Goal: Task Accomplishment & Management: Complete application form

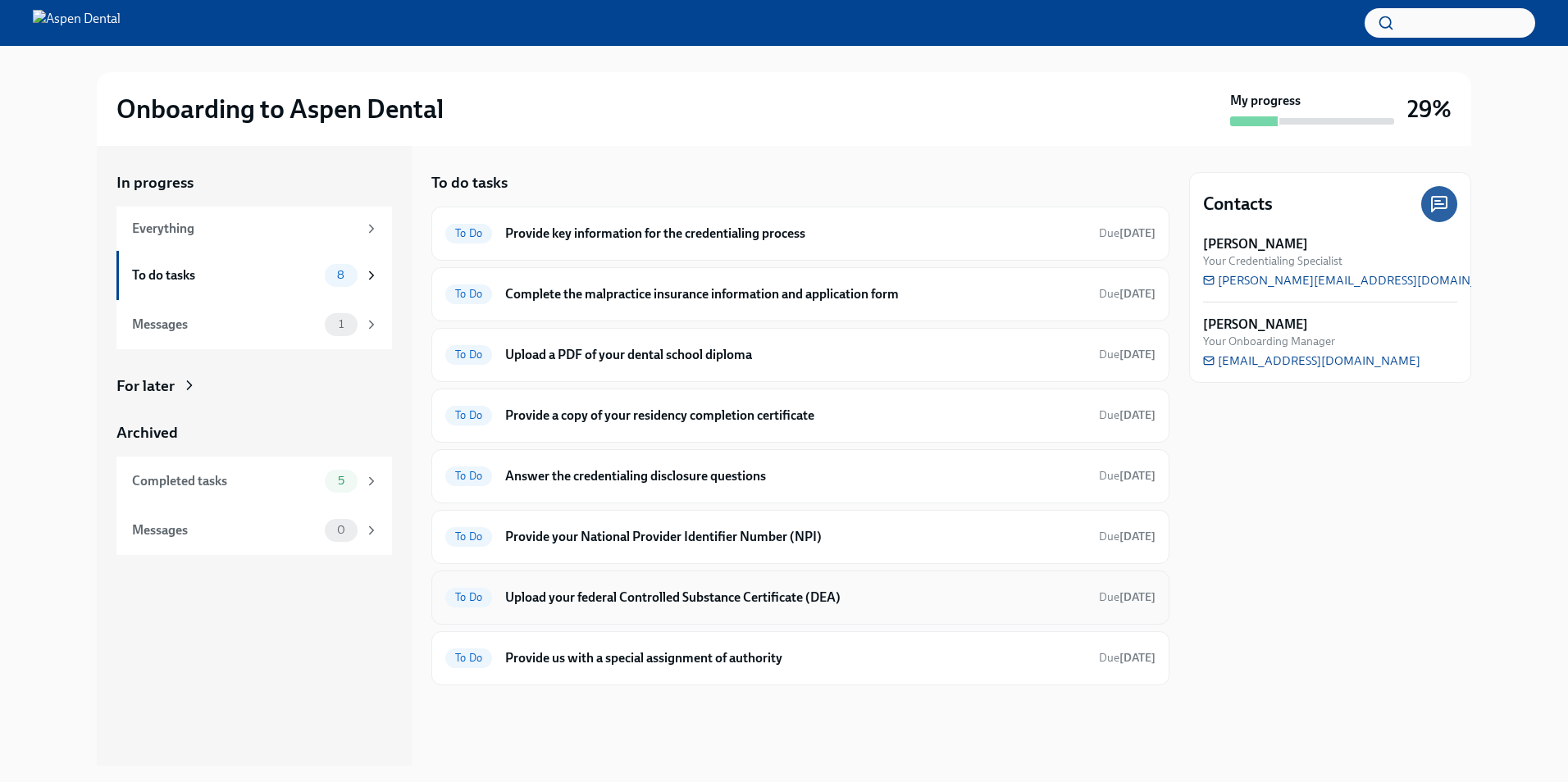
click at [771, 597] on h6 "Upload your federal Controlled Substance Certificate (DEA)" at bounding box center [795, 597] width 581 height 18
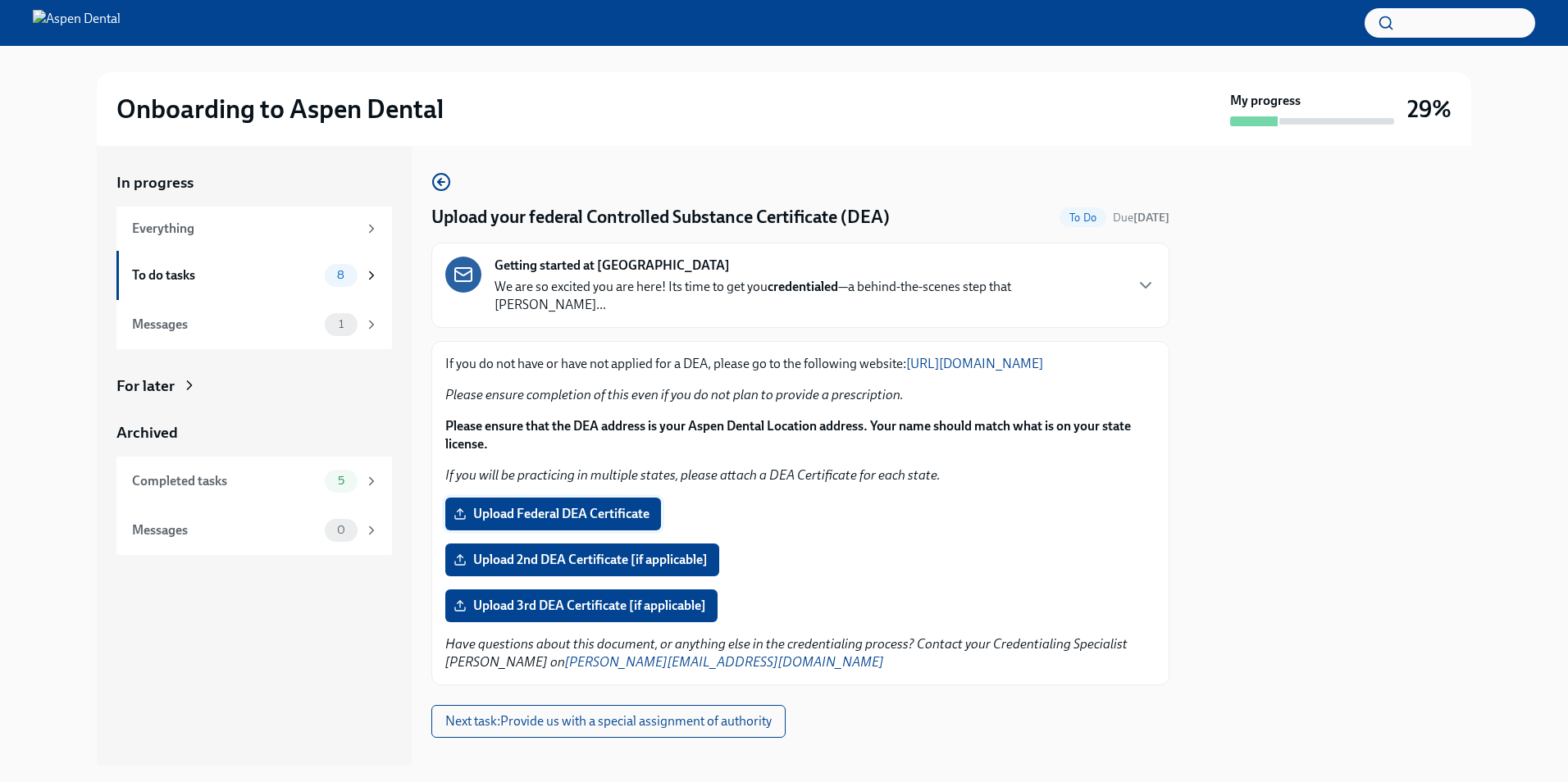
click at [611, 516] on span "Upload Federal DEA Certificate" at bounding box center [553, 514] width 193 height 17
click at [0, 0] on input "Upload Federal DEA Certificate" at bounding box center [0, 0] width 0 height 0
click at [676, 710] on button "Next task : Provide us with a special assignment of authority" at bounding box center [609, 721] width 354 height 32
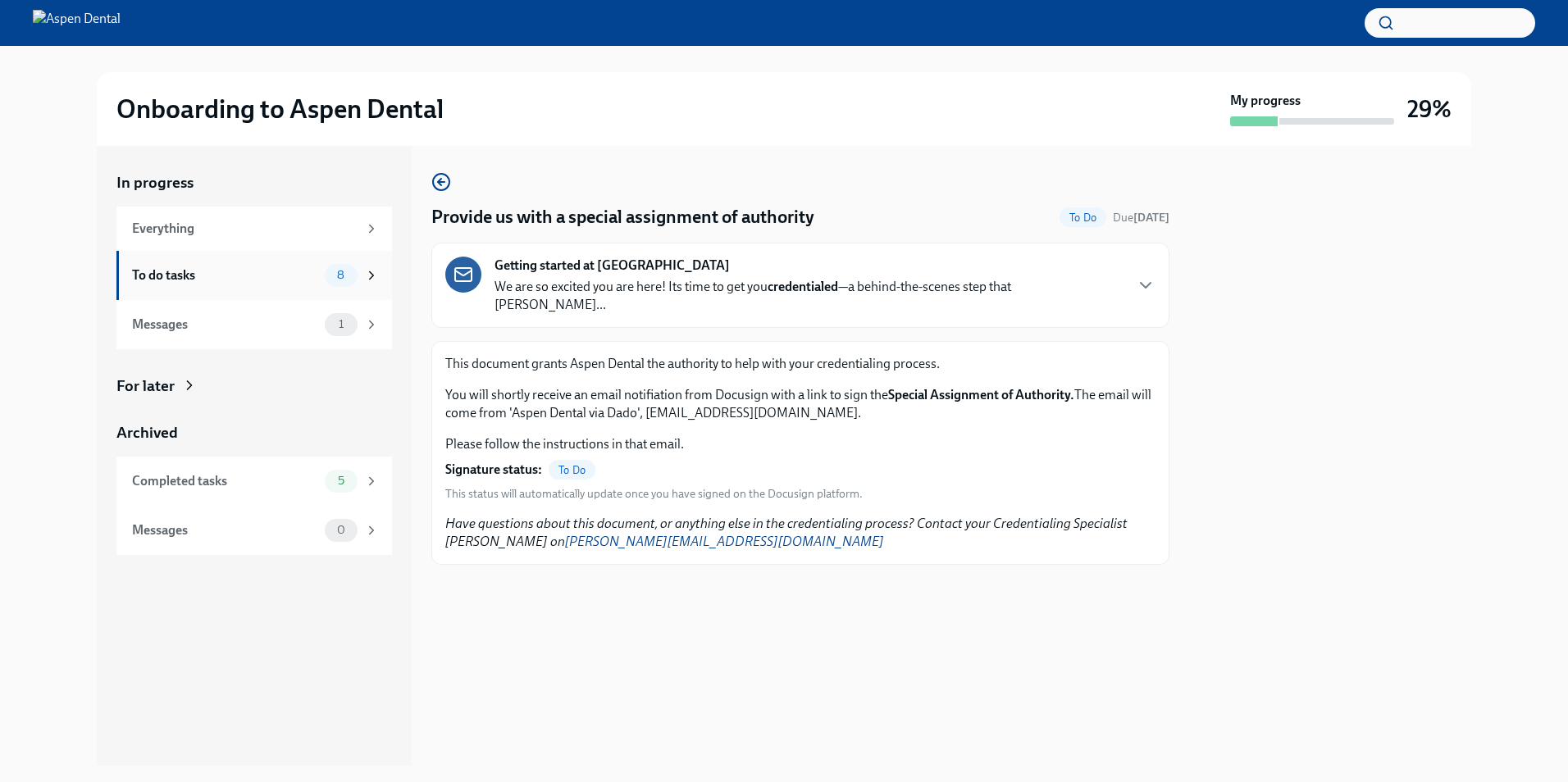
click at [242, 272] on div "To do tasks" at bounding box center [225, 275] width 186 height 18
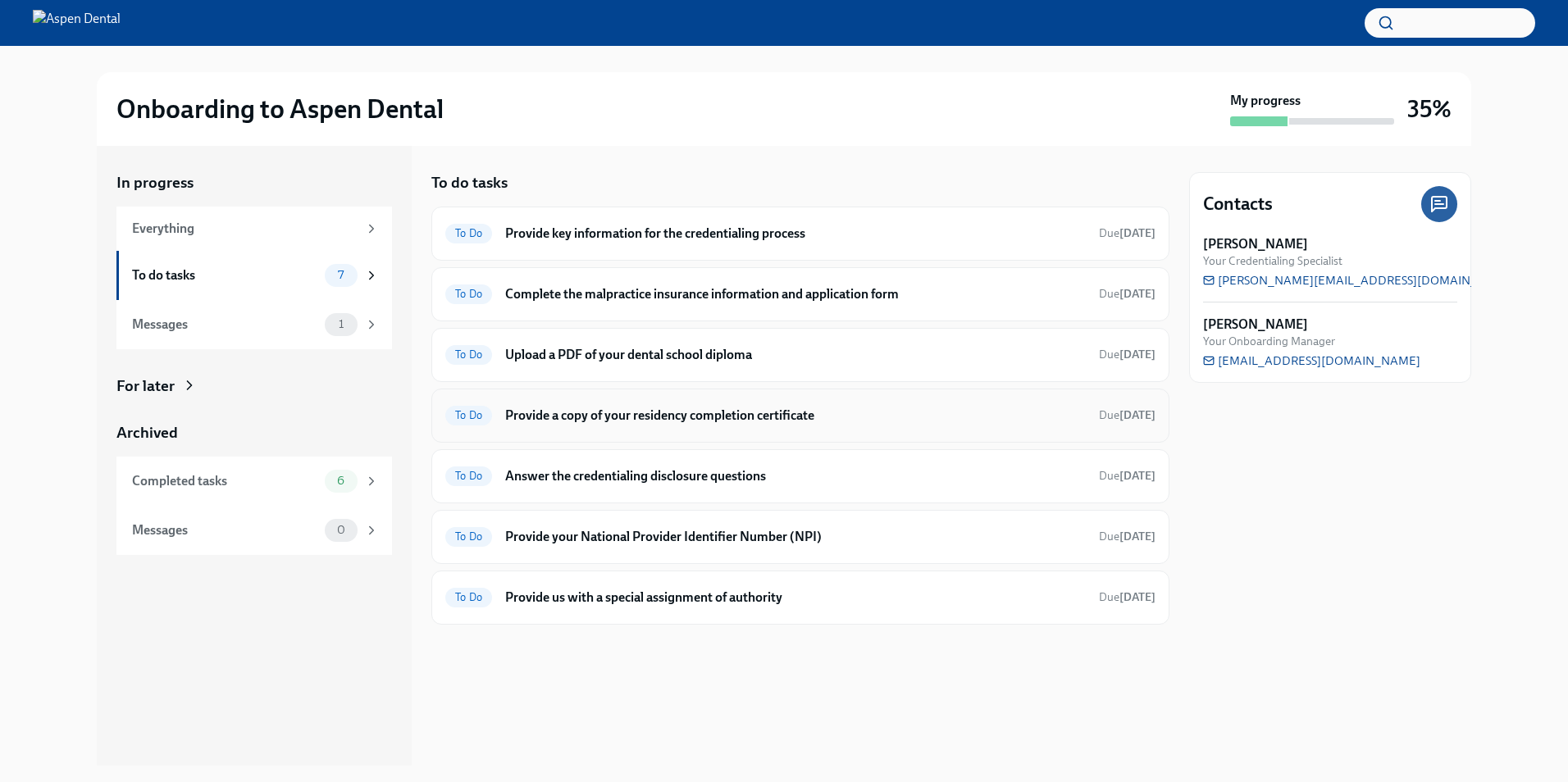
click at [989, 414] on h6 "Provide a copy of your residency completion certificate" at bounding box center [795, 416] width 581 height 18
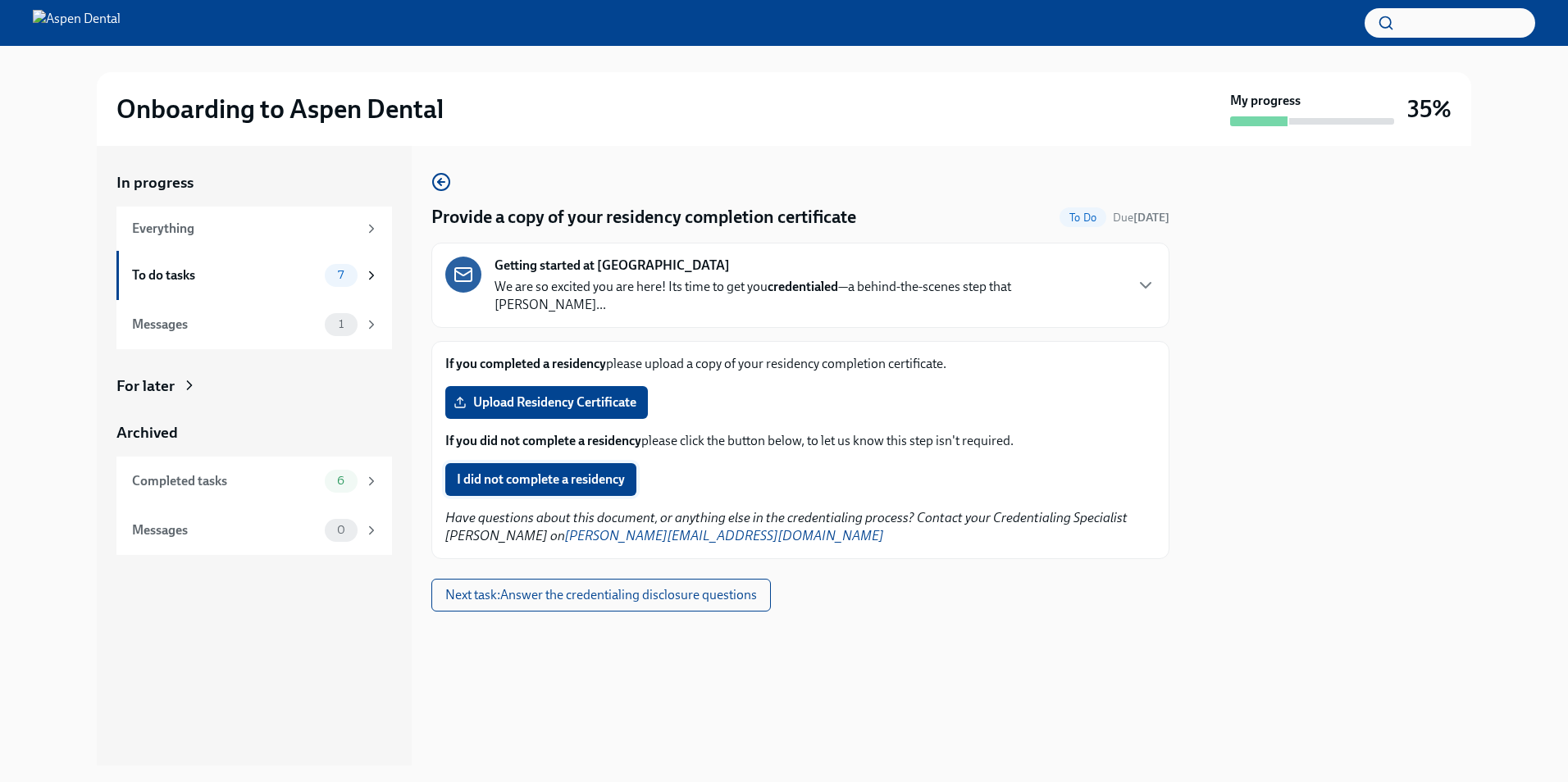
click at [582, 472] on span "I did not complete a residency" at bounding box center [541, 480] width 168 height 17
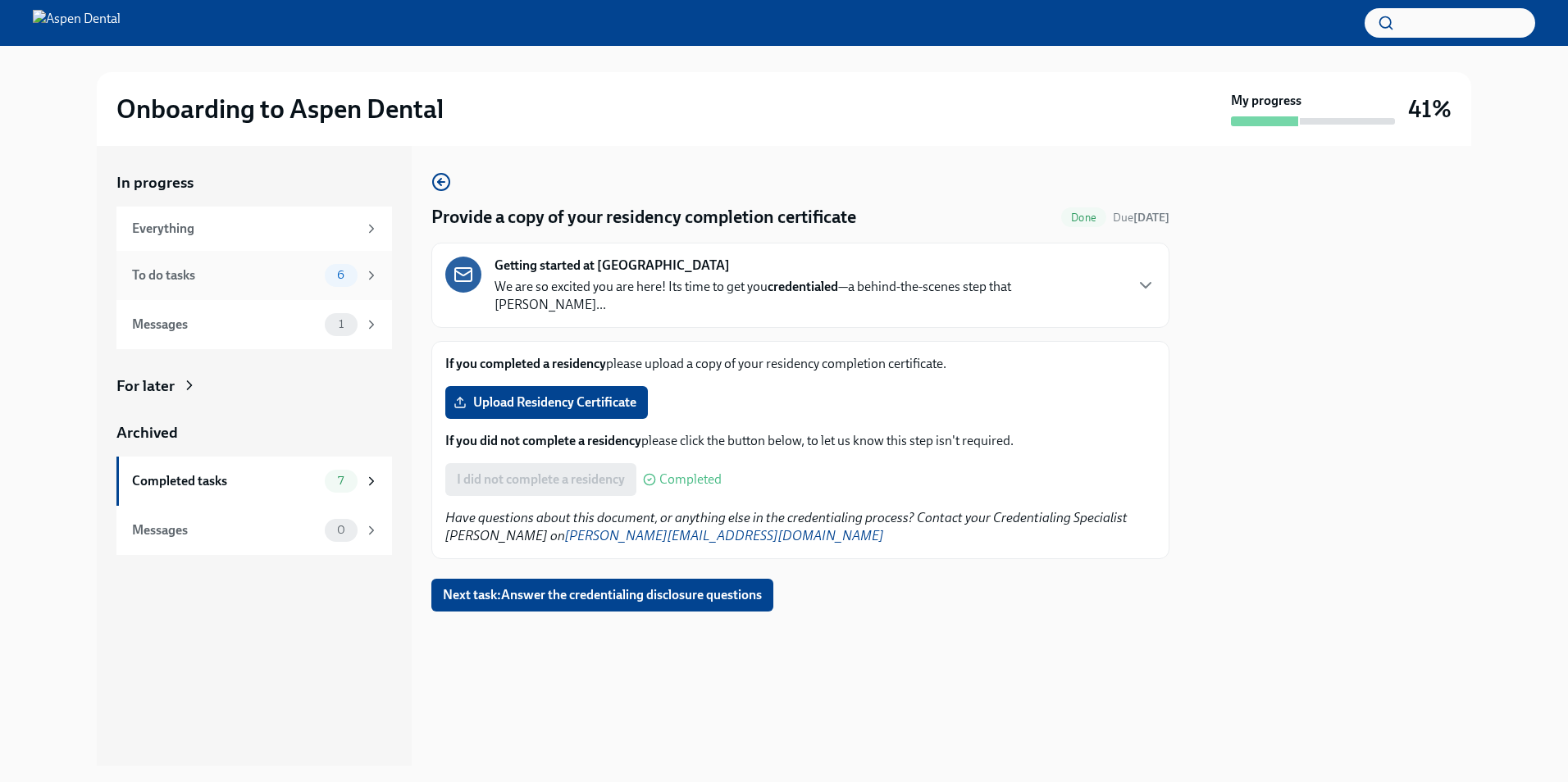
click at [265, 275] on div "To do tasks" at bounding box center [225, 275] width 186 height 18
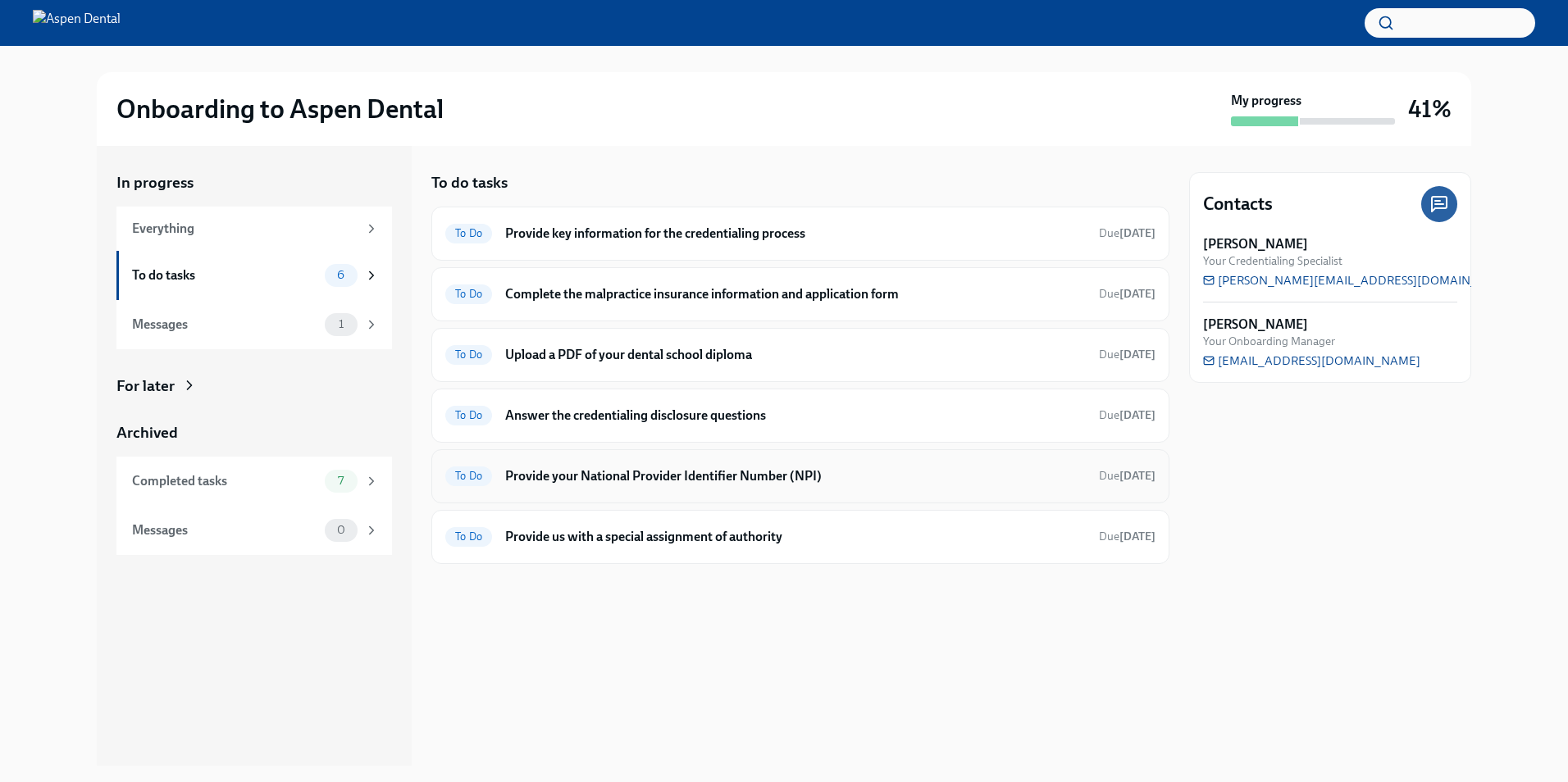
click at [864, 487] on div "To Do Provide your National Provider Identifier Number (NPI) Due in 3 days" at bounding box center [801, 476] width 710 height 26
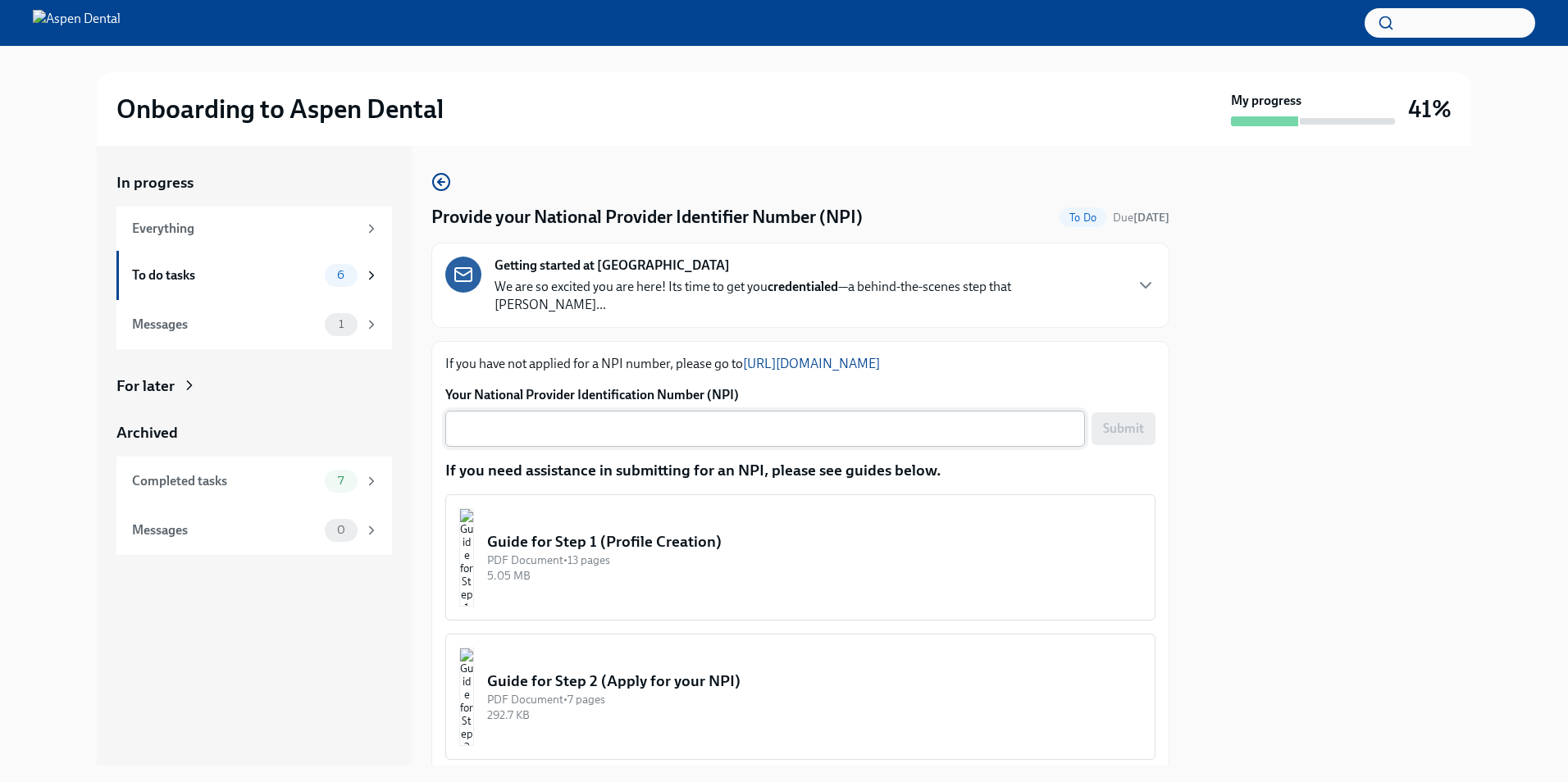
click at [878, 410] on div "x ​" at bounding box center [765, 428] width 639 height 36
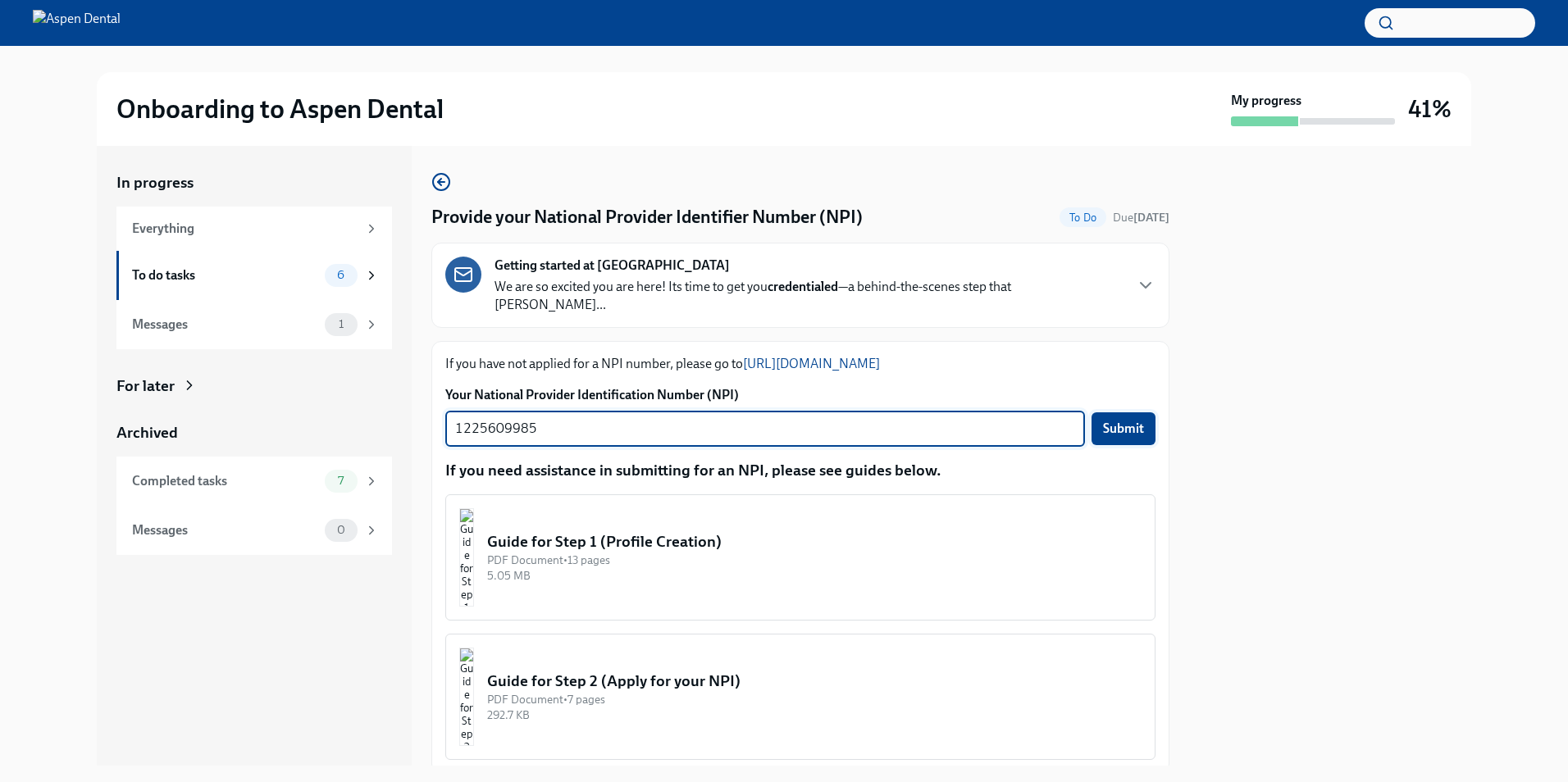
type textarea "1225609985"
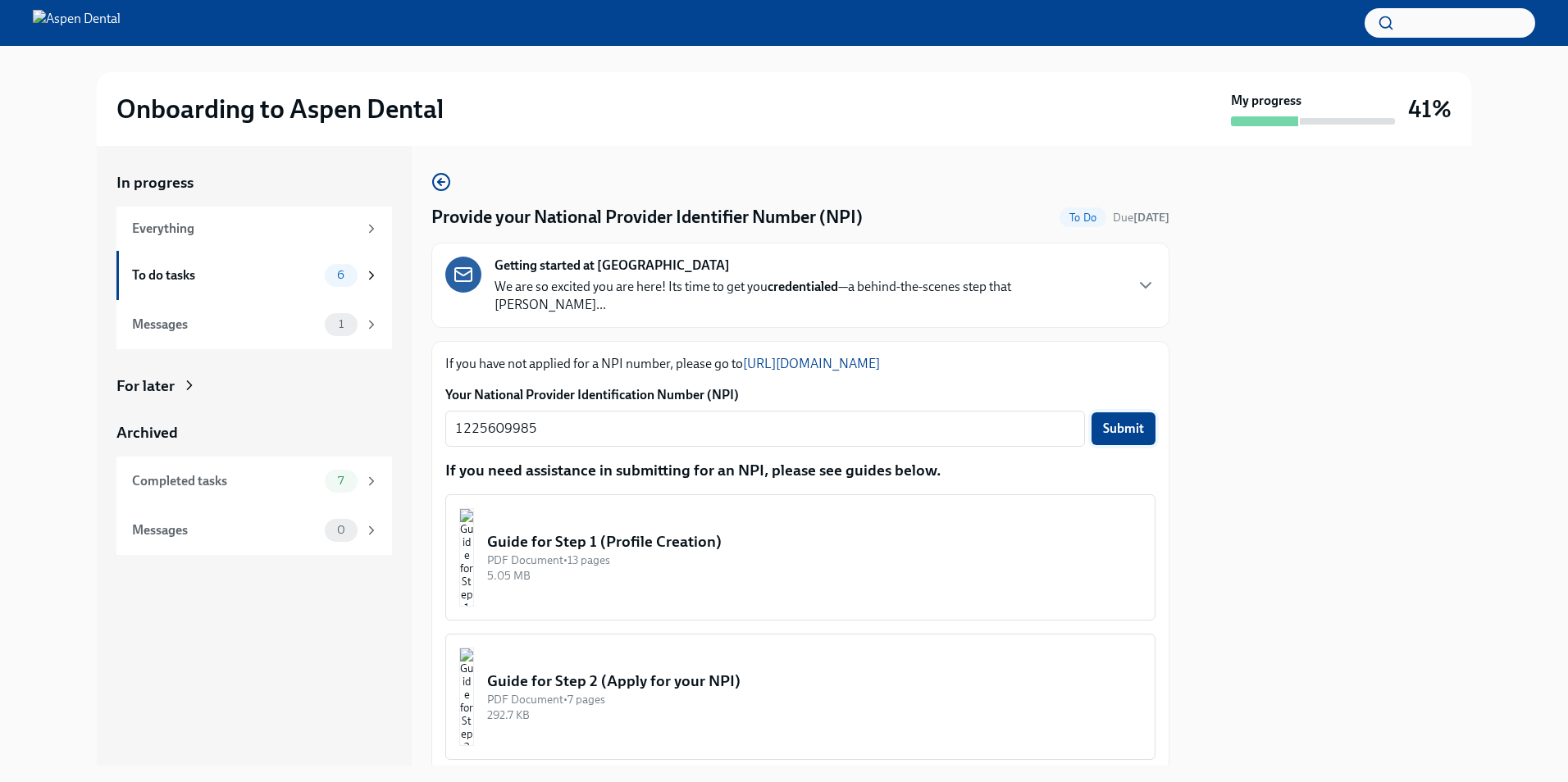
click at [1105, 421] on span "Submit" at bounding box center [1123, 429] width 41 height 17
click at [195, 272] on div "To do tasks" at bounding box center [225, 275] width 186 height 18
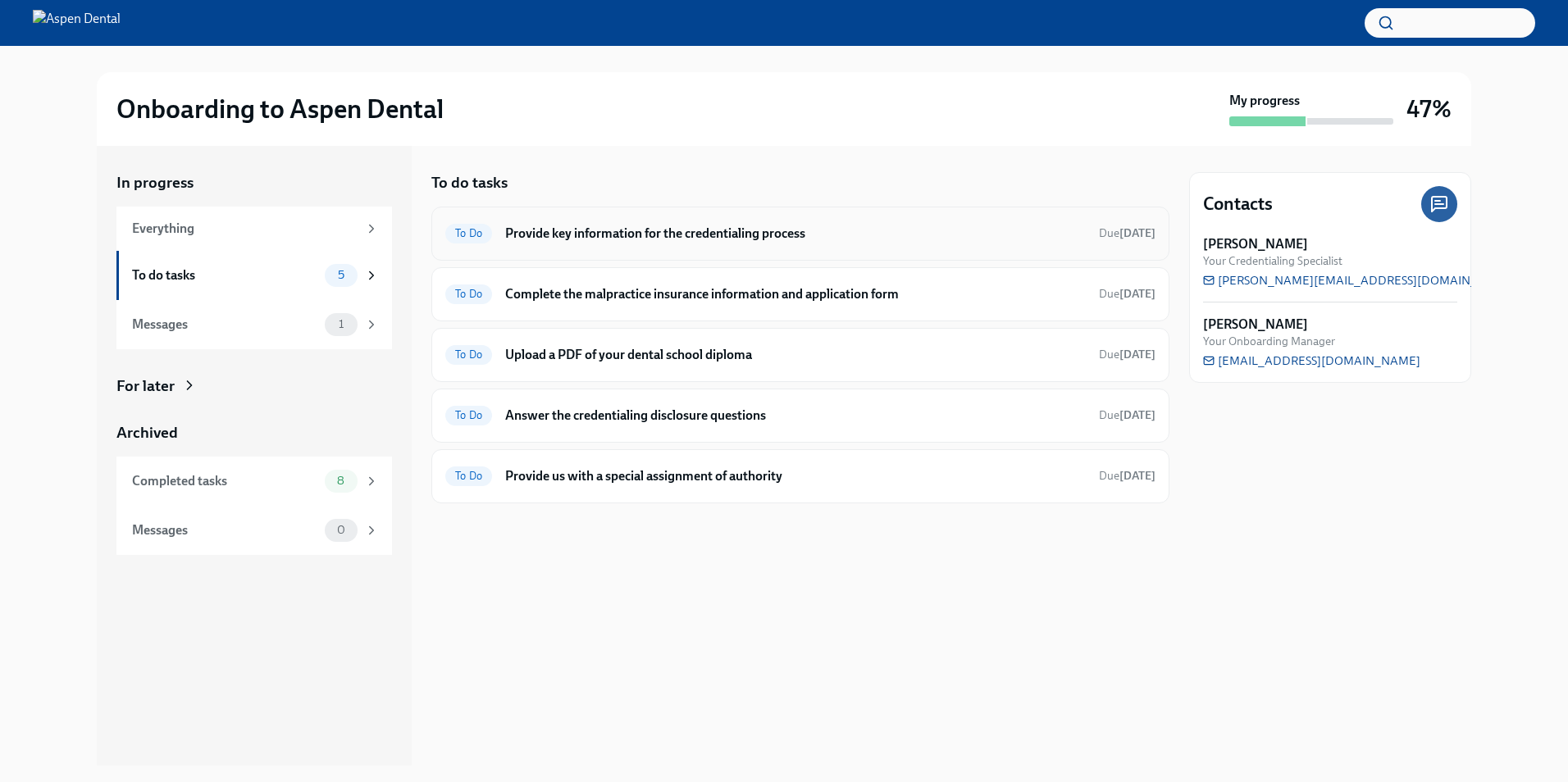
click at [638, 238] on h6 "Provide key information for the credentialing process" at bounding box center [795, 233] width 581 height 18
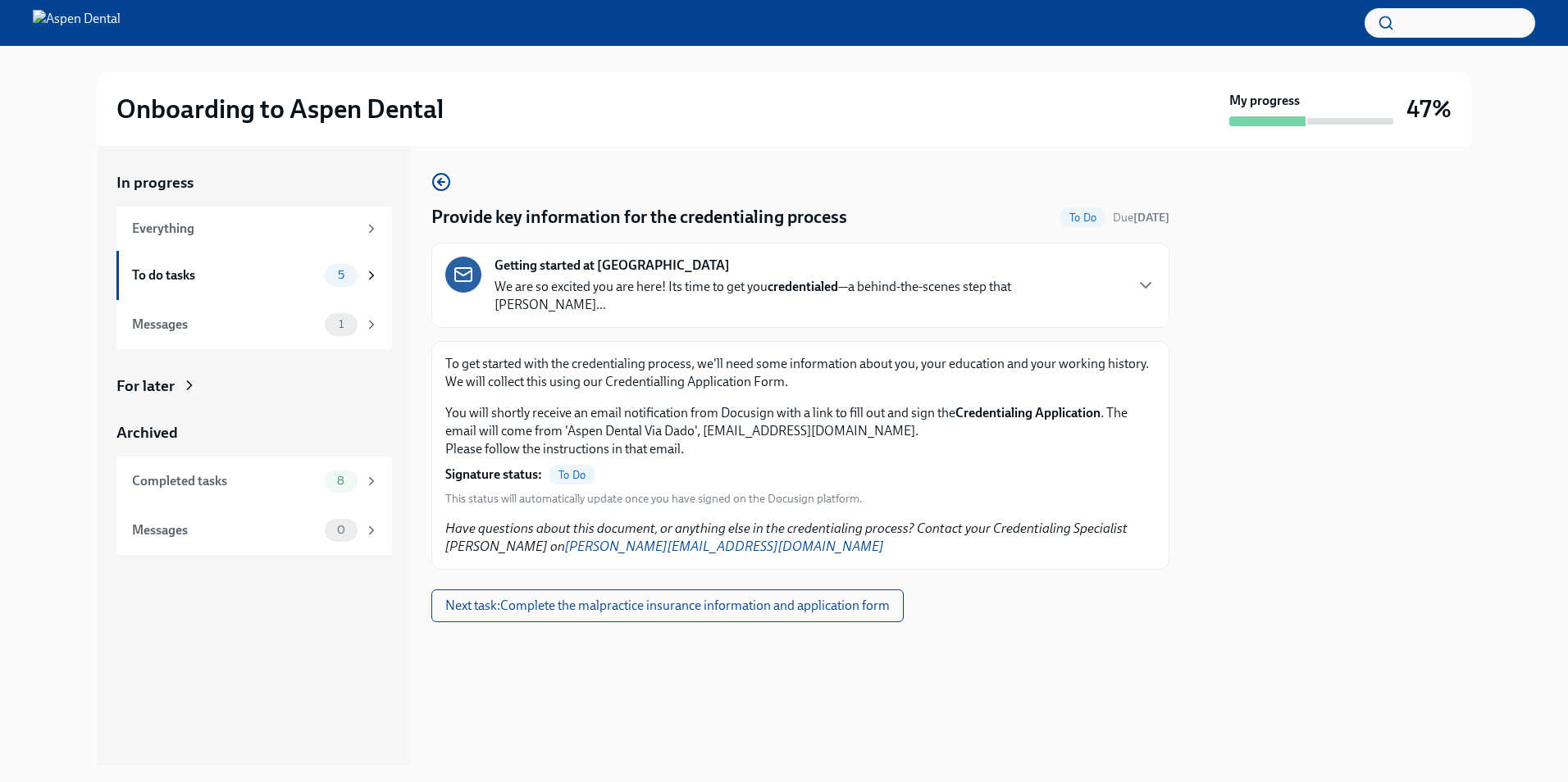
click at [573, 469] on span "To Do" at bounding box center [572, 475] width 46 height 12
click at [731, 597] on button "Next task : Complete the malpractice insurance information and application form" at bounding box center [667, 605] width 473 height 32
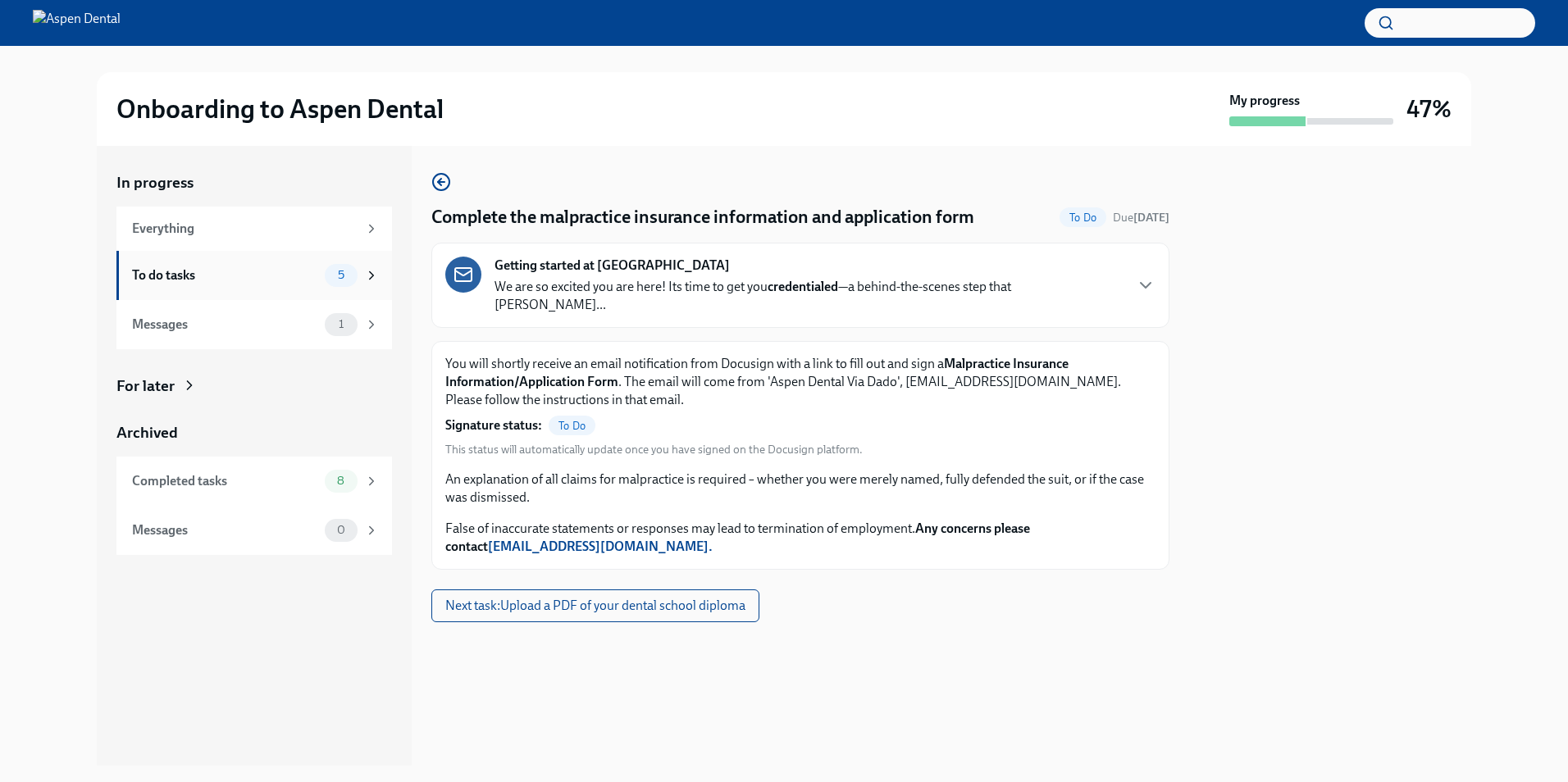
click at [240, 267] on div "To do tasks" at bounding box center [225, 275] width 186 height 18
